Goal: Task Accomplishment & Management: Manage account settings

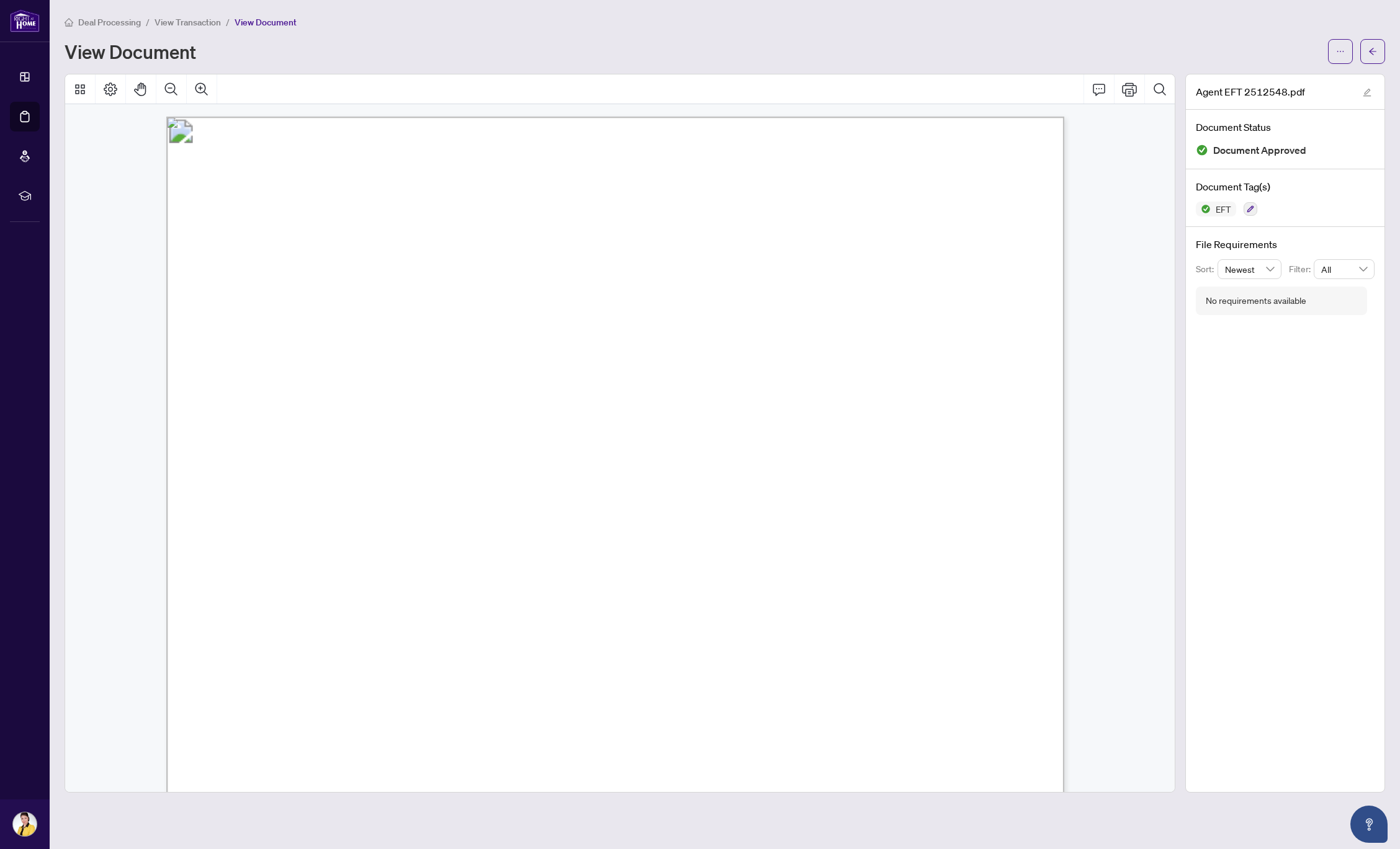
scroll to position [1, 0]
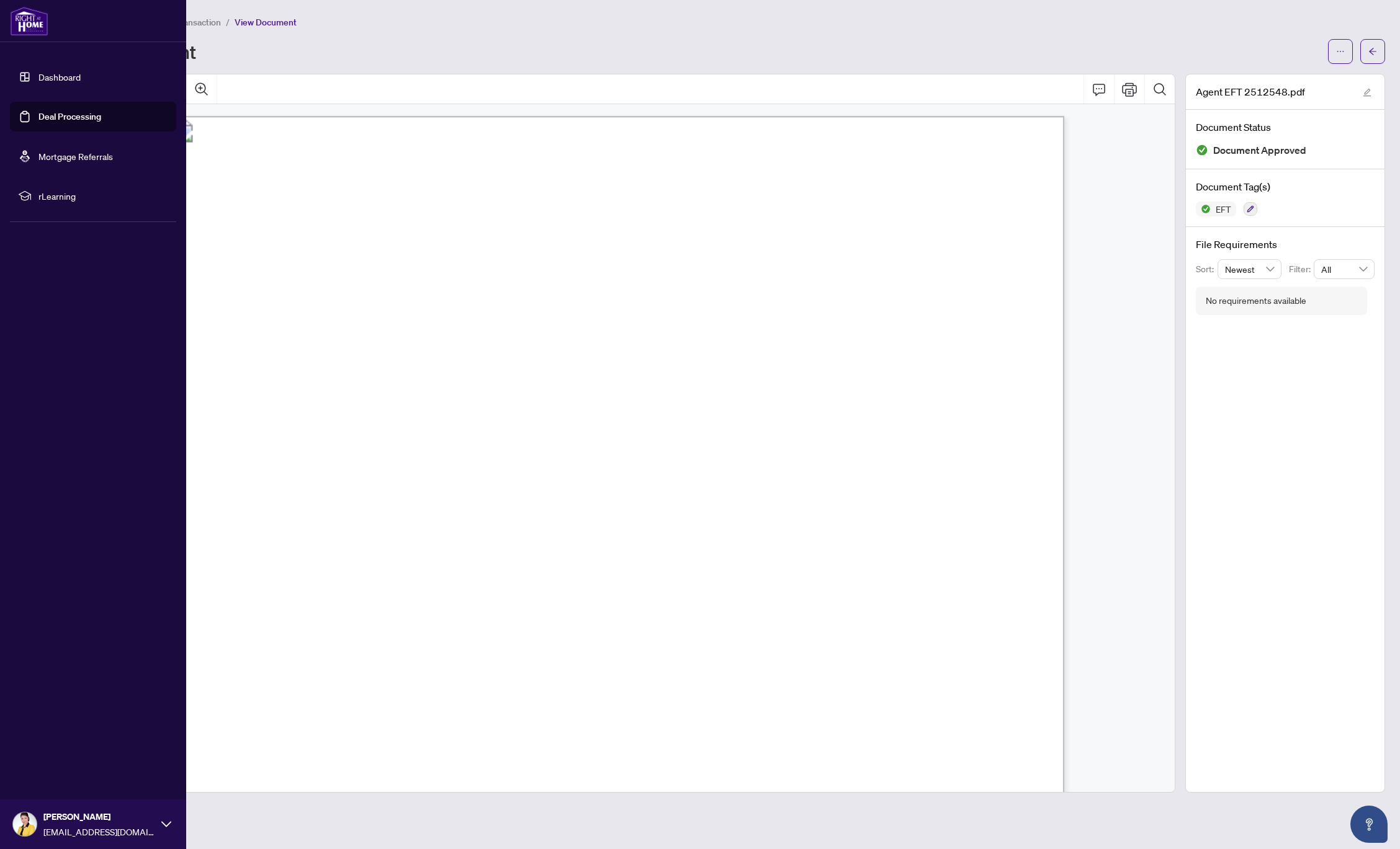
click at [63, 116] on link "Deal Processing" at bounding box center [69, 116] width 62 height 11
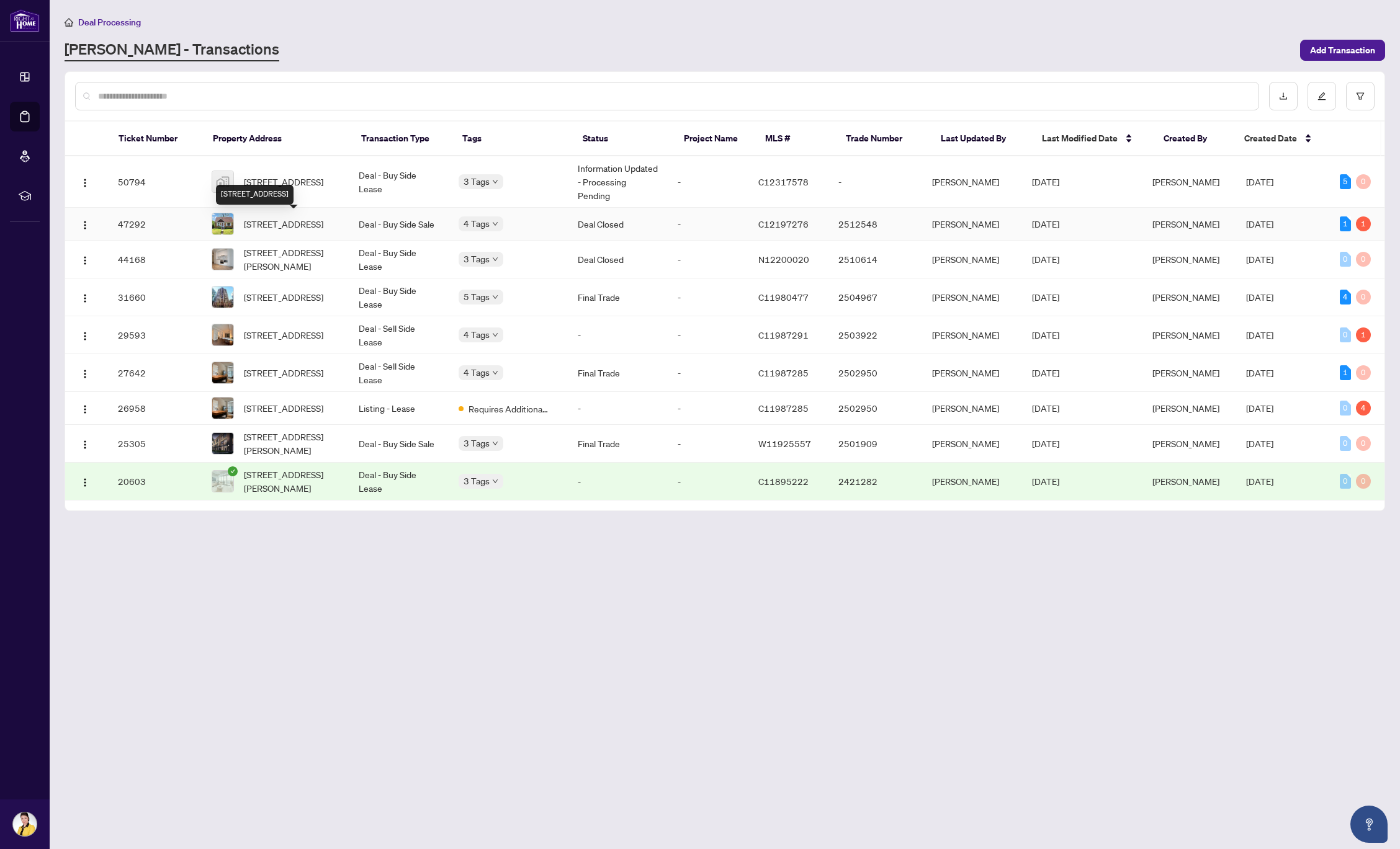
click at [268, 230] on span "[STREET_ADDRESS]" at bounding box center [284, 224] width 80 height 14
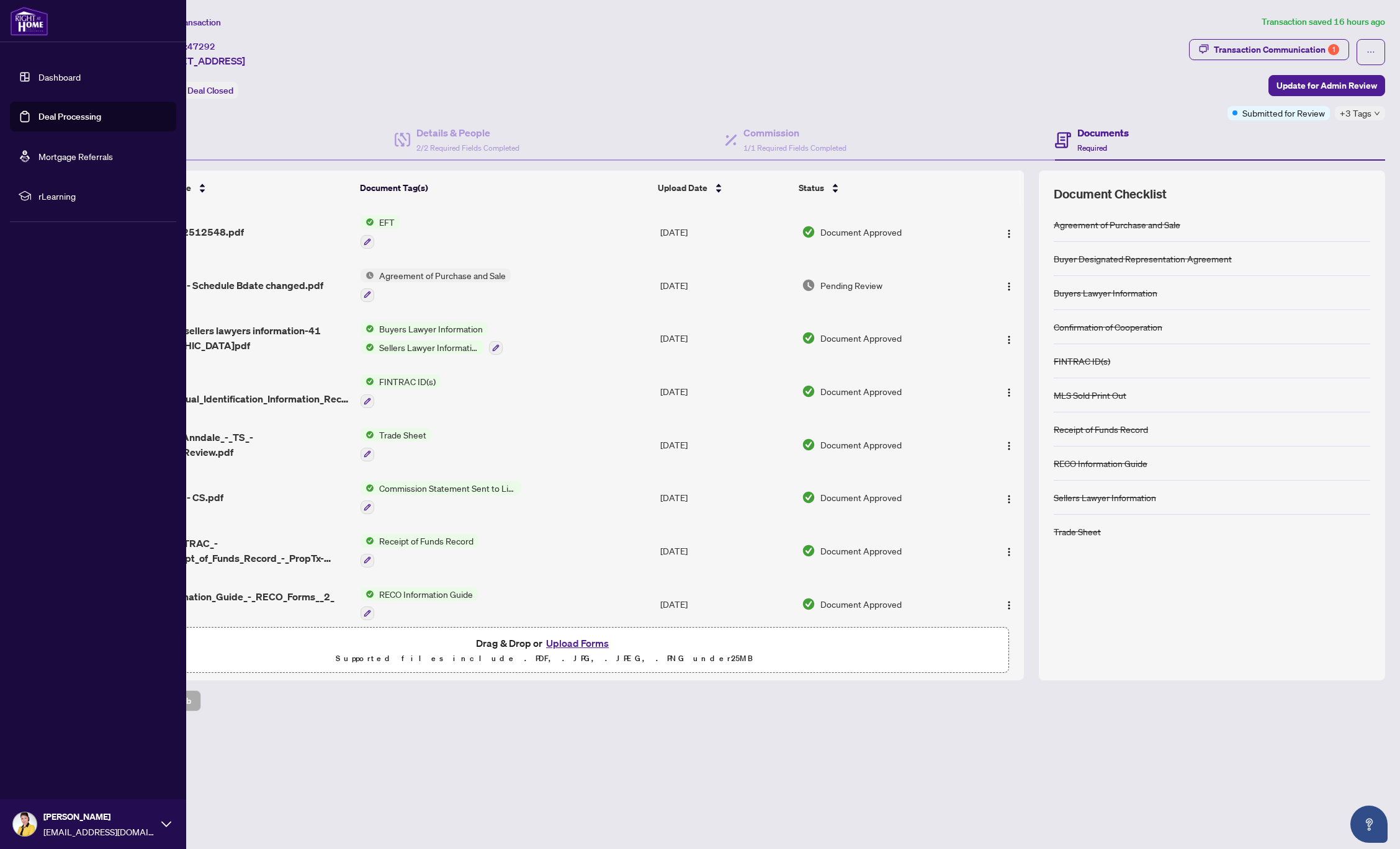
click at [62, 117] on link "Deal Processing" at bounding box center [69, 116] width 62 height 11
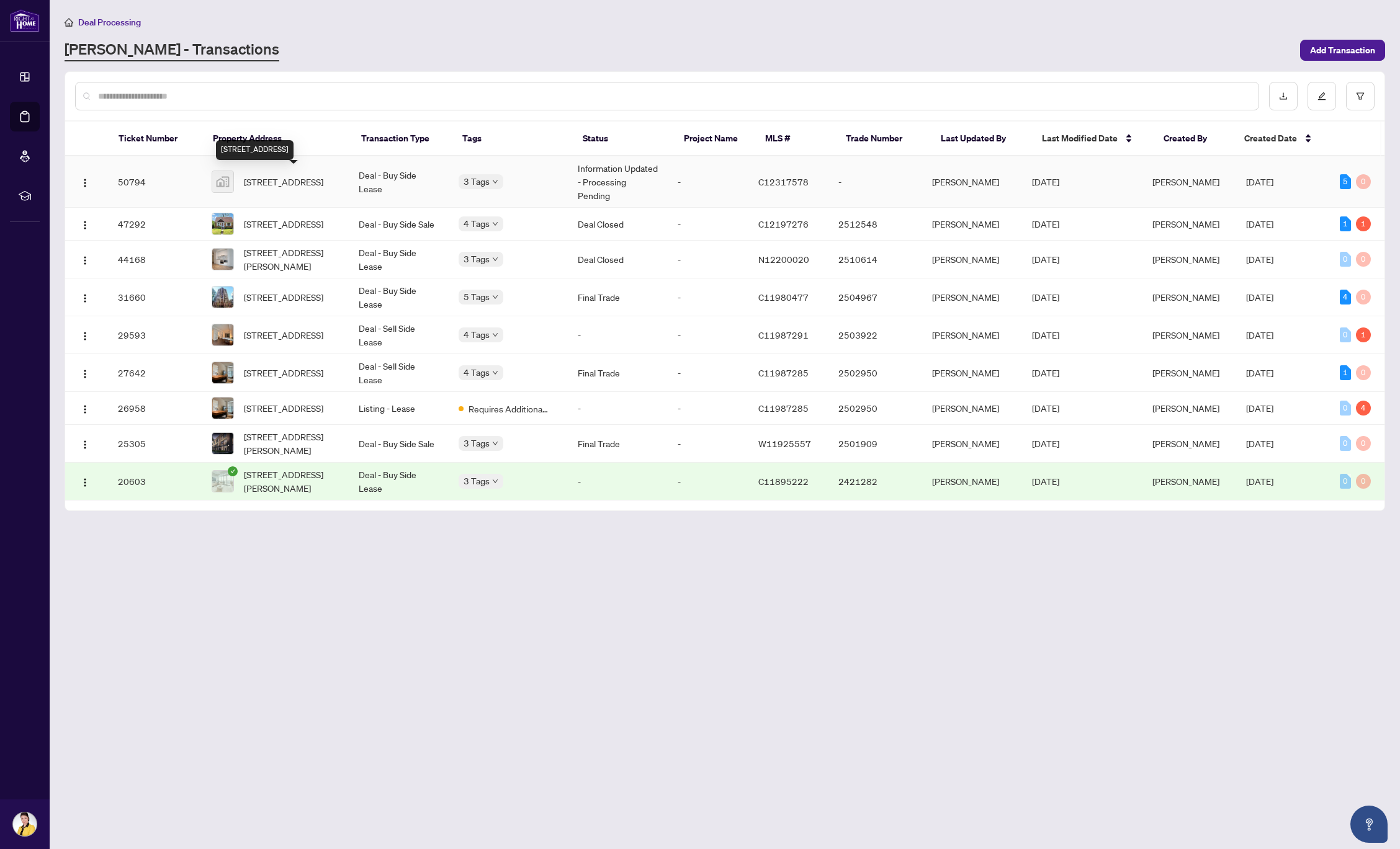
click at [264, 177] on span "[STREET_ADDRESS]" at bounding box center [284, 182] width 80 height 14
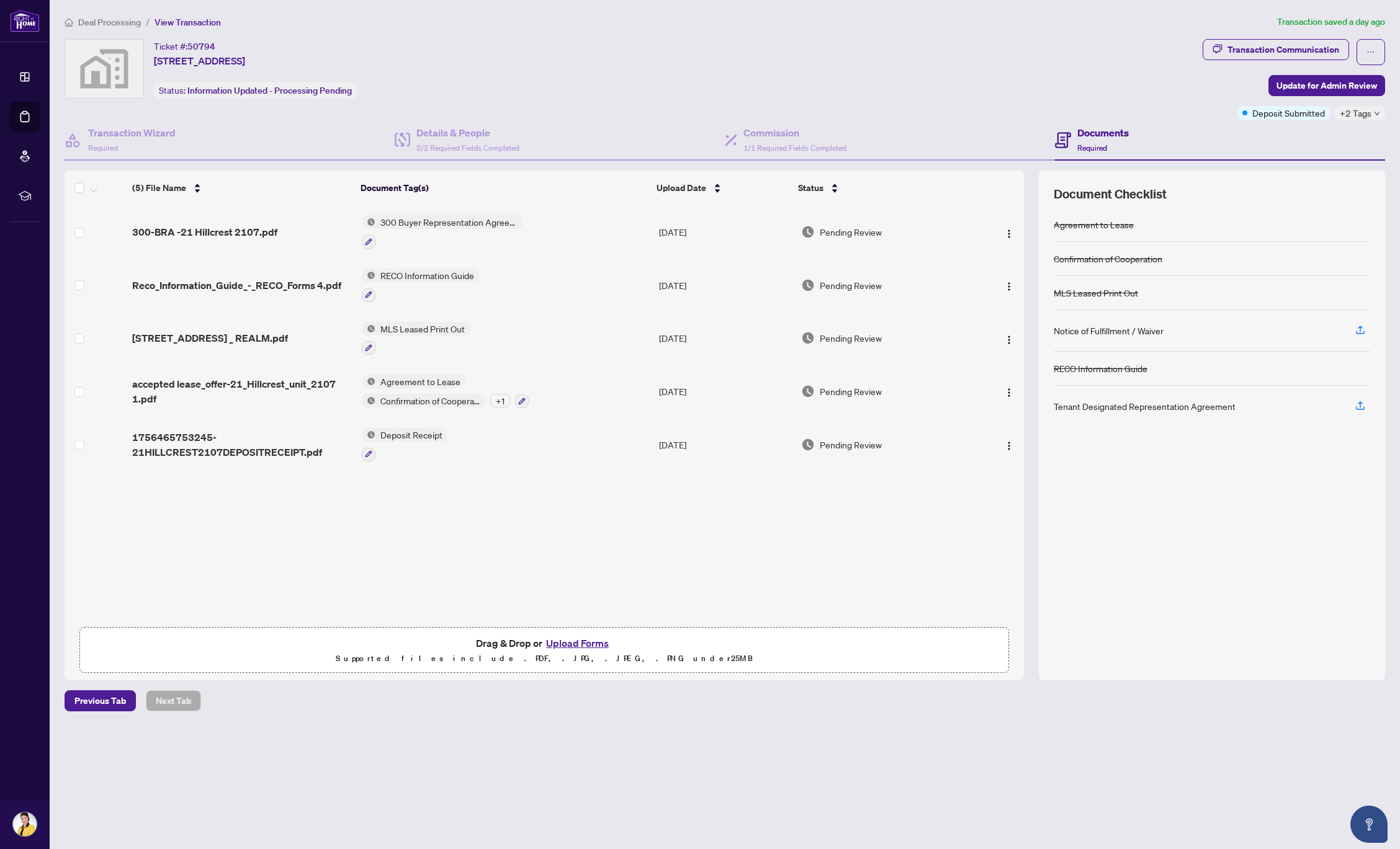
click at [501, 402] on div "+ 1" at bounding box center [500, 401] width 20 height 14
click at [569, 313] on td "MLS Leased Print Out" at bounding box center [505, 339] width 297 height 53
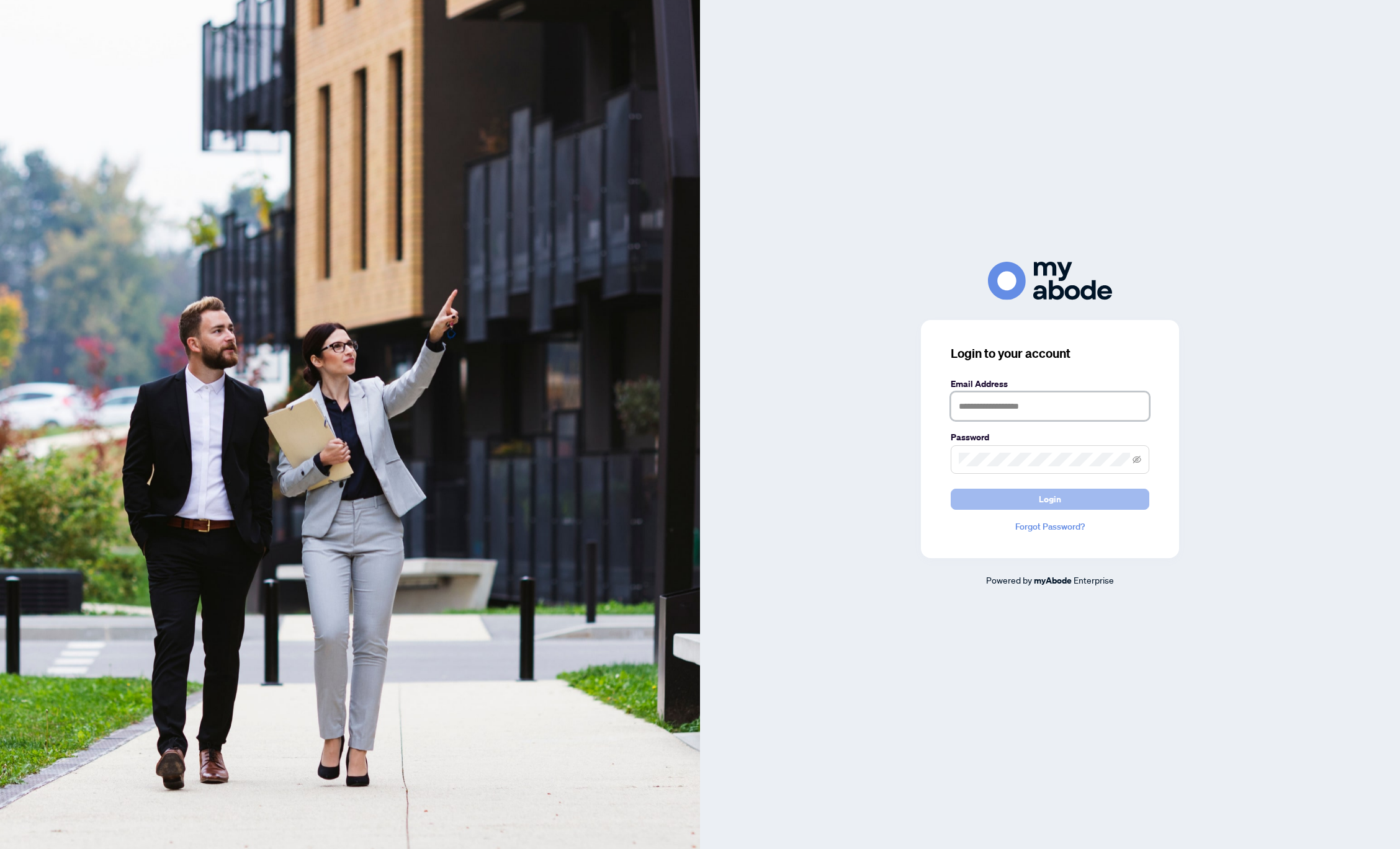
type input "**********"
click at [1040, 498] on span "Login" at bounding box center [1050, 499] width 23 height 20
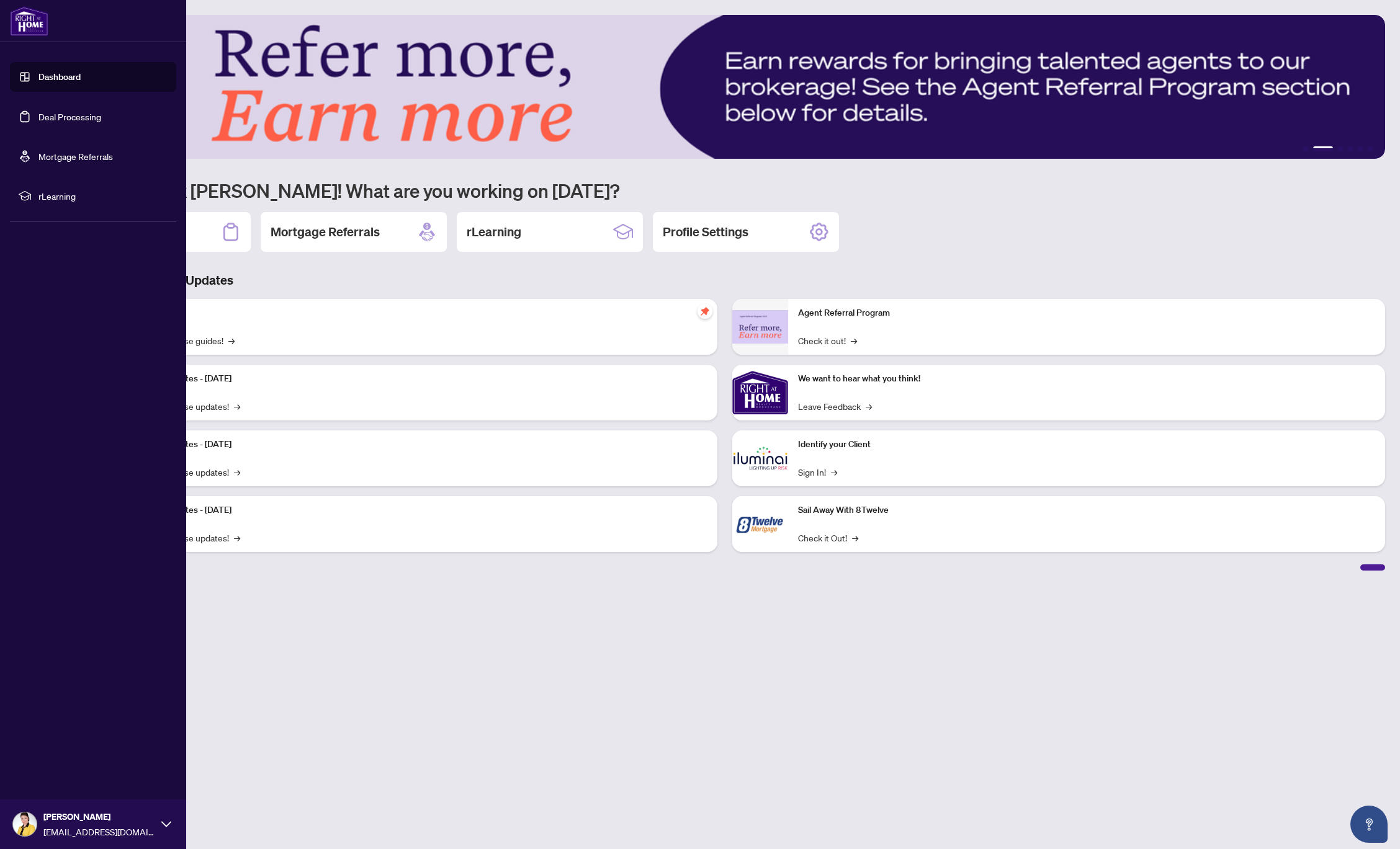
click at [66, 116] on link "Deal Processing" at bounding box center [69, 116] width 62 height 11
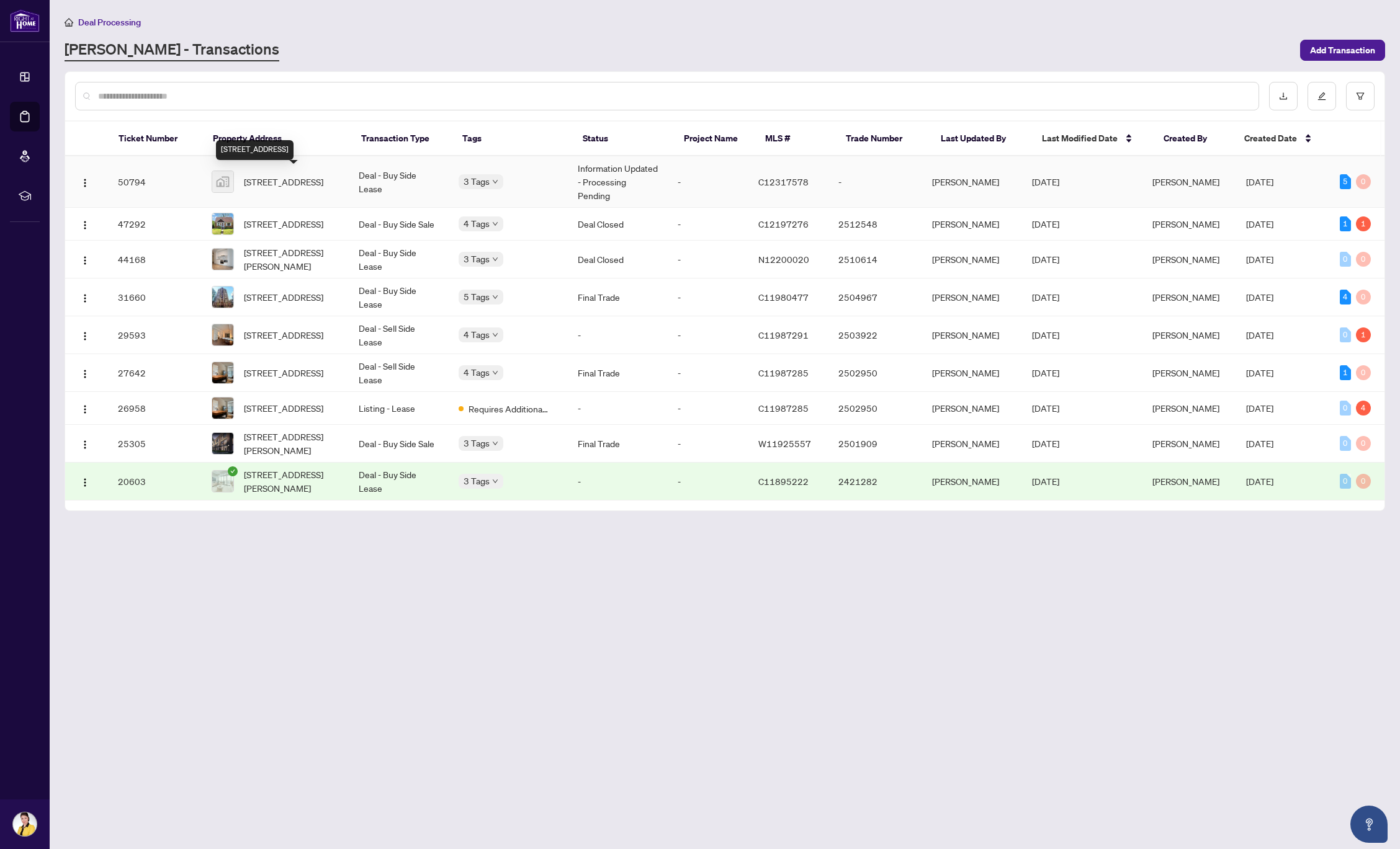
click at [262, 179] on span "[STREET_ADDRESS]" at bounding box center [284, 182] width 80 height 14
